Goal: Task Accomplishment & Management: Manage account settings

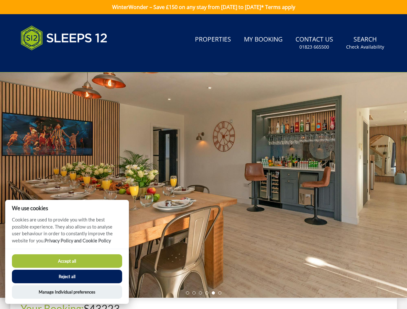
click at [203, 155] on div at bounding box center [203, 186] width 407 height 226
click at [366, 43] on link "Search Check Availability" at bounding box center [365, 43] width 43 height 21
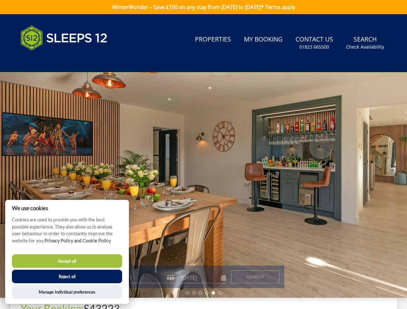
click at [203, 185] on div at bounding box center [203, 186] width 407 height 226
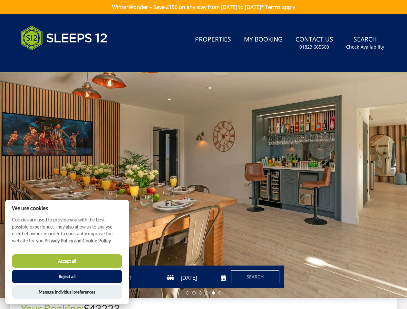
click at [188, 293] on li at bounding box center [187, 293] width 3 height 3
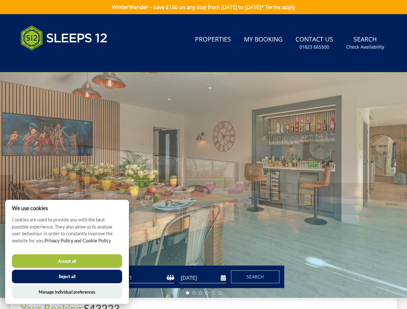
click at [194, 293] on li at bounding box center [193, 293] width 3 height 3
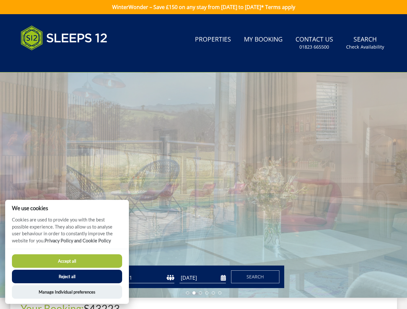
click at [201, 293] on li at bounding box center [200, 293] width 3 height 3
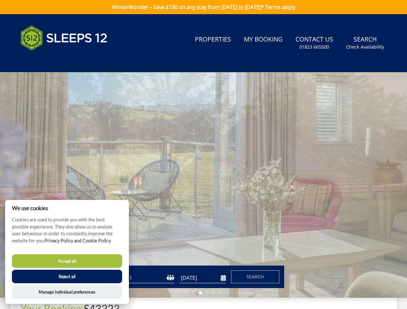
click at [207, 293] on li at bounding box center [206, 293] width 3 height 3
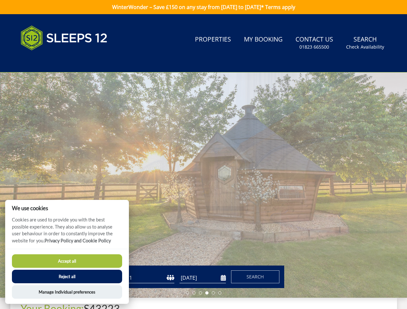
click at [213, 293] on li at bounding box center [213, 293] width 3 height 3
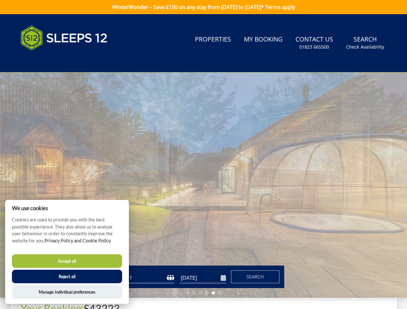
click at [220, 293] on li at bounding box center [219, 293] width 3 height 3
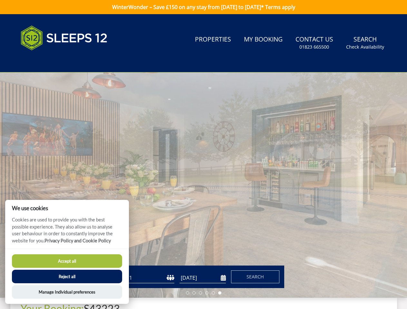
click at [67, 261] on button "Accept all" at bounding box center [67, 262] width 110 height 14
checkbox input "true"
